Goal: Check status: Check status

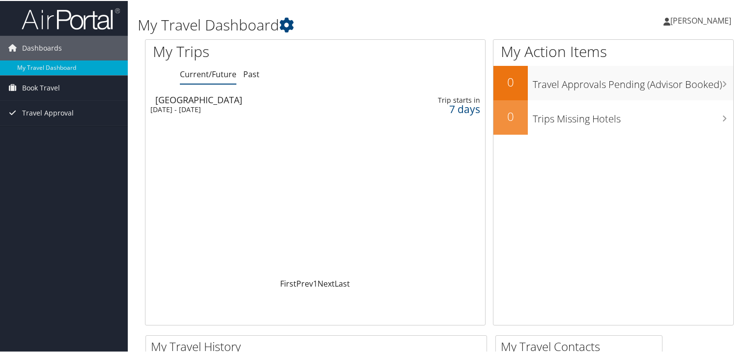
click at [231, 106] on div "[DATE] - [DATE]" at bounding box center [258, 108] width 217 height 9
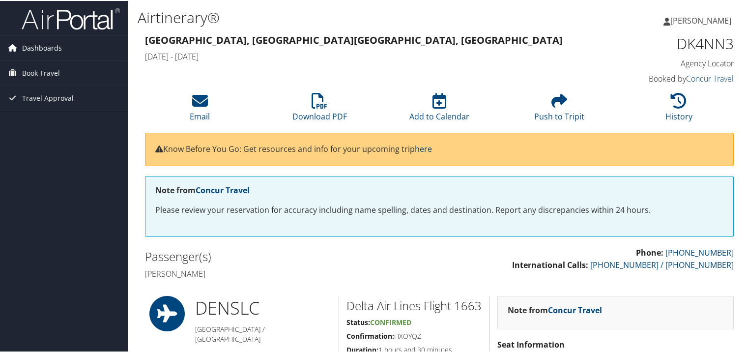
click at [52, 47] on span "Dashboards" at bounding box center [42, 47] width 40 height 25
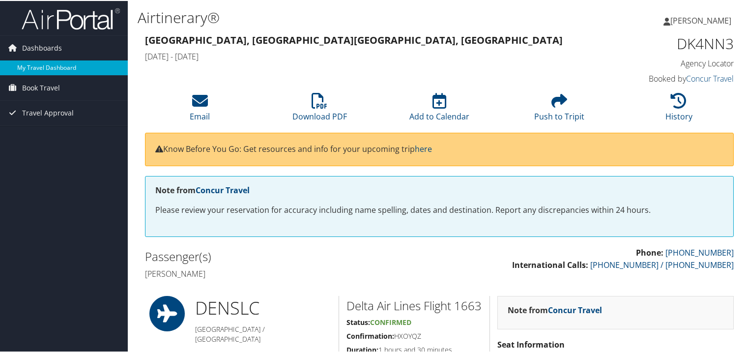
click at [66, 66] on link "My Travel Dashboard" at bounding box center [64, 66] width 128 height 15
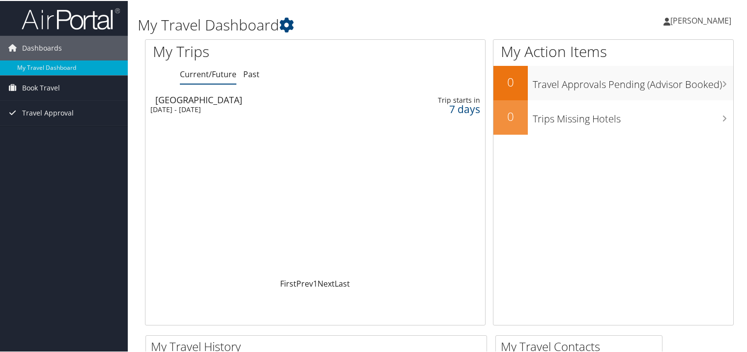
click at [192, 102] on div "Salt Lake City" at bounding box center [263, 98] width 217 height 9
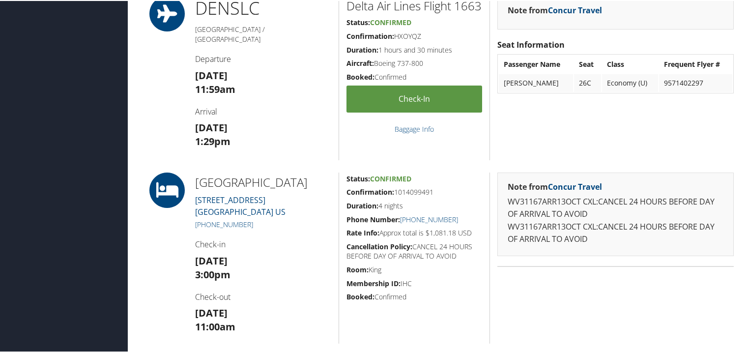
scroll to position [196, 0]
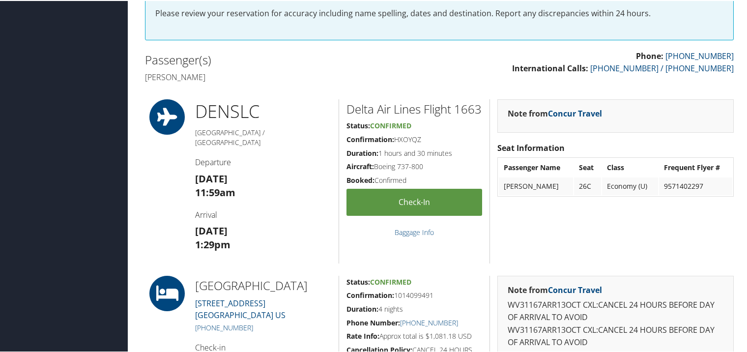
drag, startPoint x: 395, startPoint y: 154, endPoint x: 425, endPoint y: 155, distance: 30.0
click at [425, 143] on h5 "Confirmation: HXOYQZ" at bounding box center [414, 139] width 136 height 10
copy h5 "HXOYQZ"
click at [472, 51] on p "Phone: [PHONE_NUMBER] International Calls: [PHONE_NUMBER] / [PHONE_NUMBER]" at bounding box center [589, 61] width 287 height 25
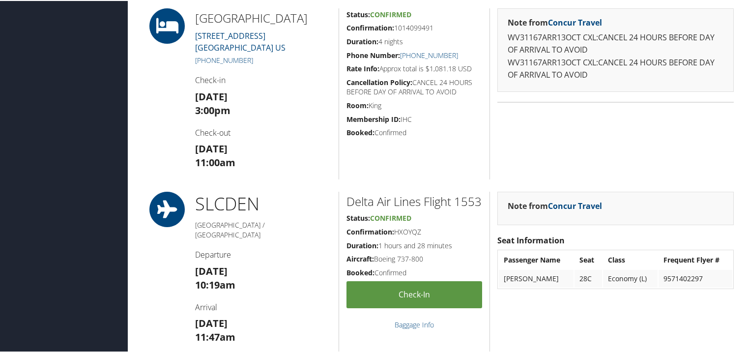
scroll to position [442, 0]
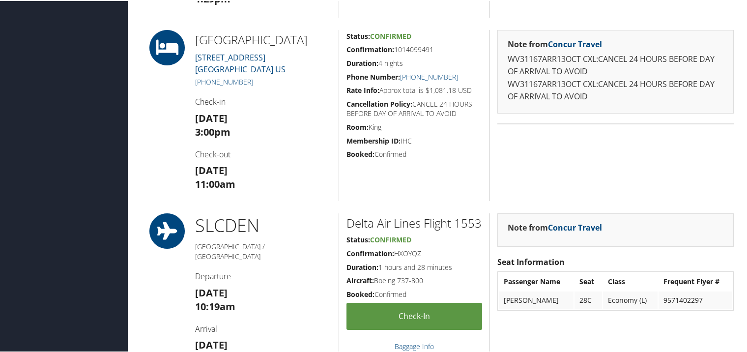
drag, startPoint x: 49, startPoint y: 81, endPoint x: 60, endPoint y: 87, distance: 12.3
click at [51, 81] on div "Dashboards My Travel Dashboard Book Travel Approval Request (Beta) Book/Manage …" at bounding box center [375, 176] width 750 height 1237
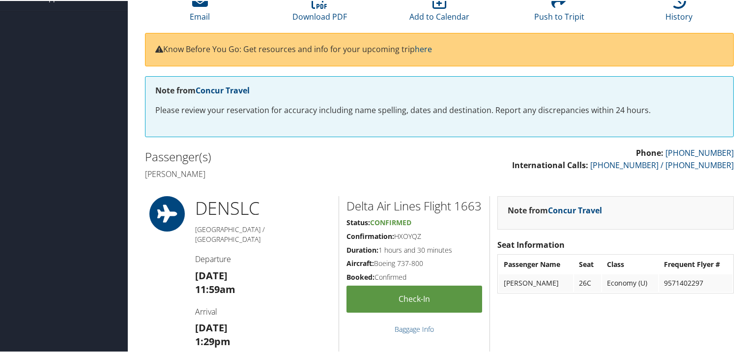
scroll to position [0, 0]
